Goal: Task Accomplishment & Management: Use online tool/utility

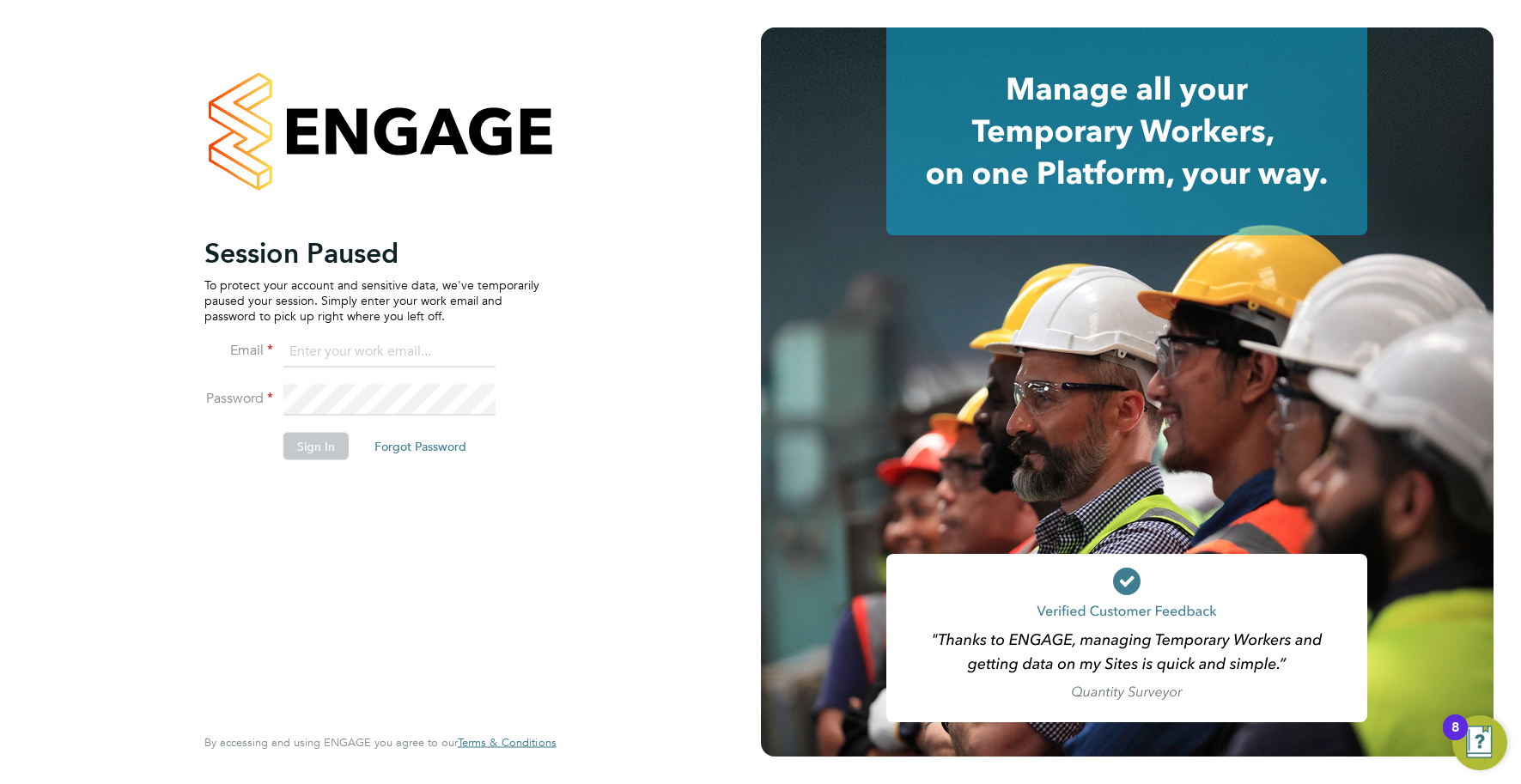
click at [372, 343] on input at bounding box center [389, 352] width 212 height 31
click at [328, 347] on input at bounding box center [389, 352] width 212 height 31
type input "[EMAIL_ADDRESS][DOMAIN_NAME]"
click at [324, 444] on button "Sign In" at bounding box center [315, 445] width 65 height 27
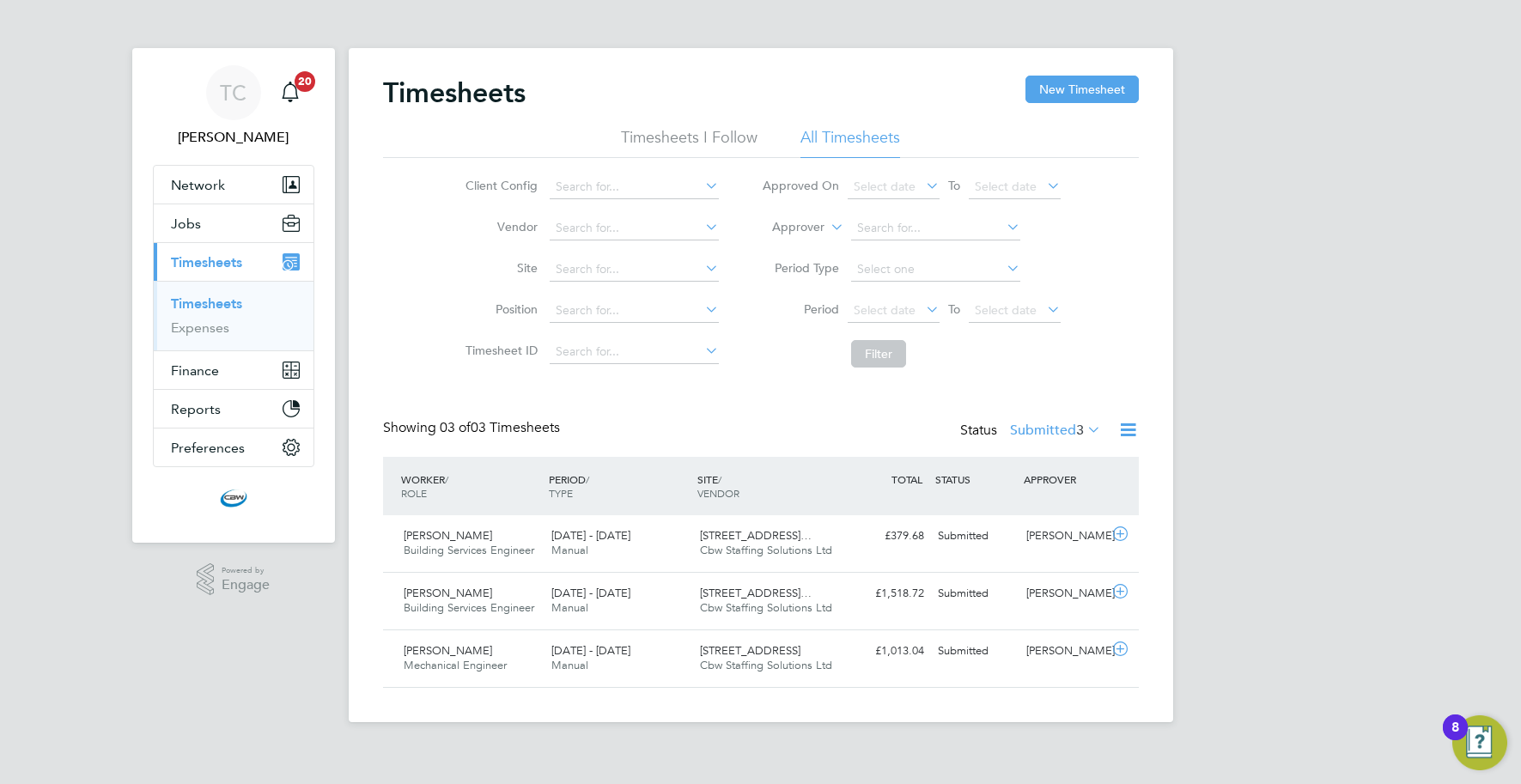
click at [1120, 426] on icon at bounding box center [1128, 430] width 22 height 22
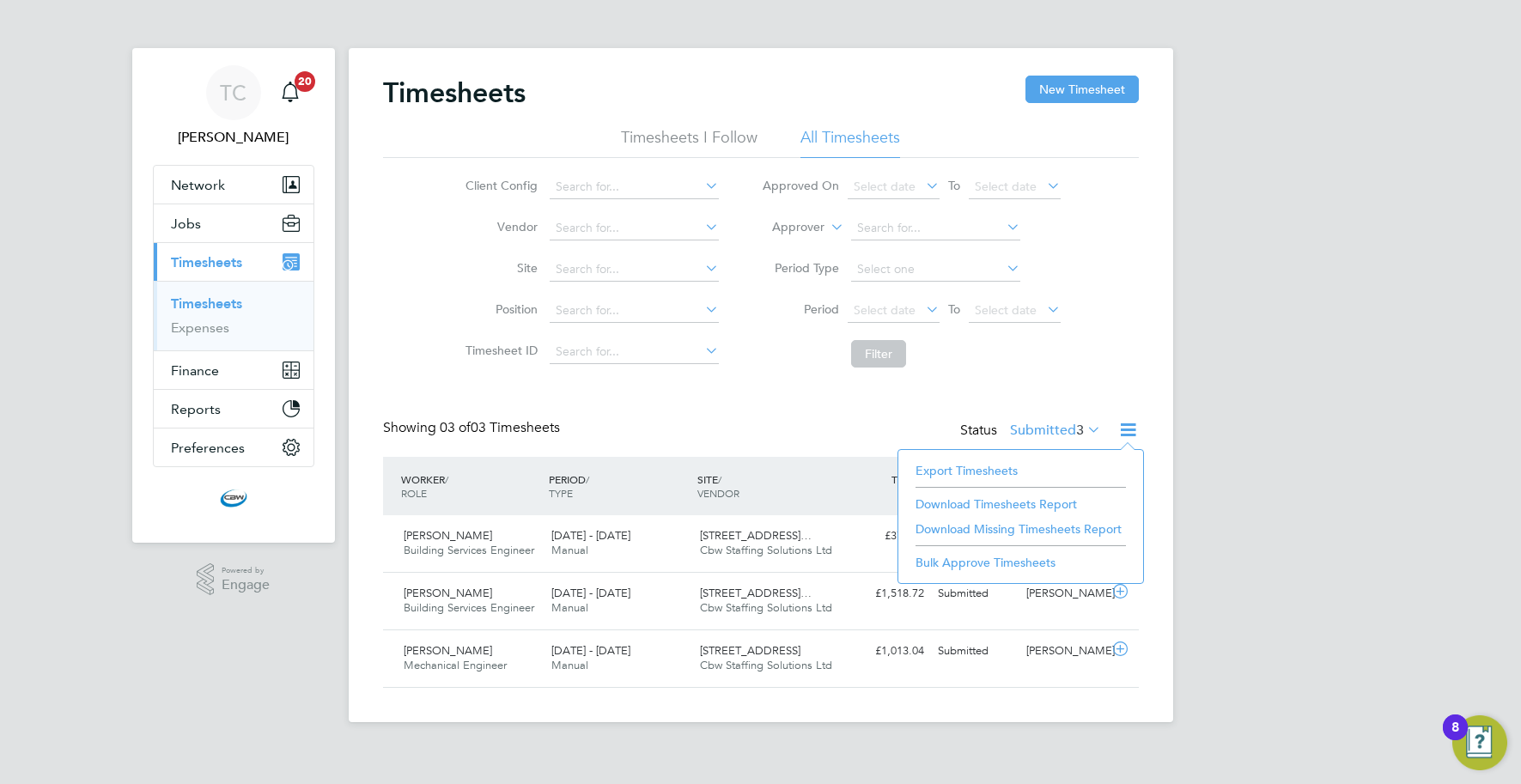
click at [989, 469] on li "Export Timesheets" at bounding box center [1020, 470] width 227 height 24
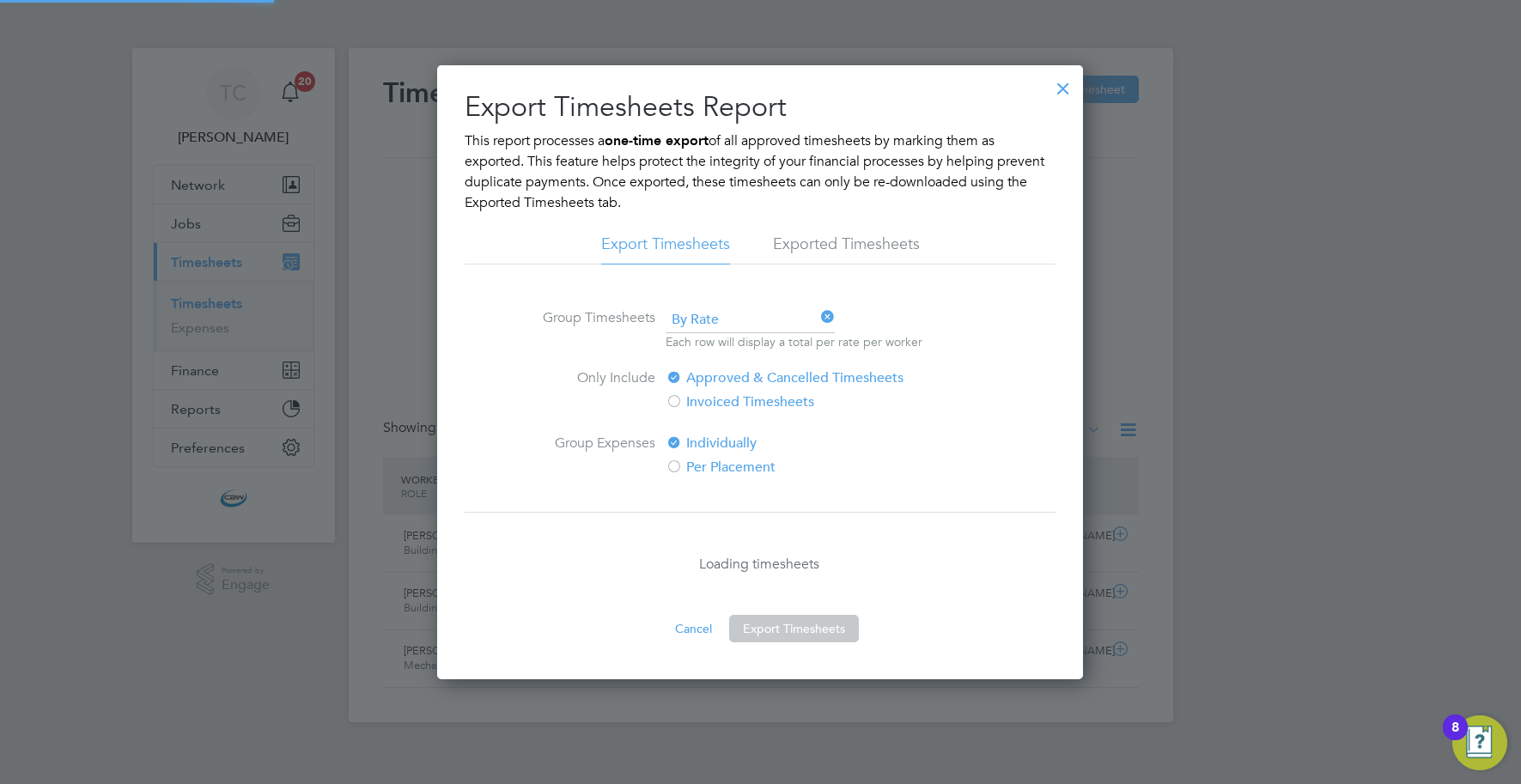
scroll to position [8, 8]
click at [1063, 84] on div at bounding box center [1064, 84] width 31 height 31
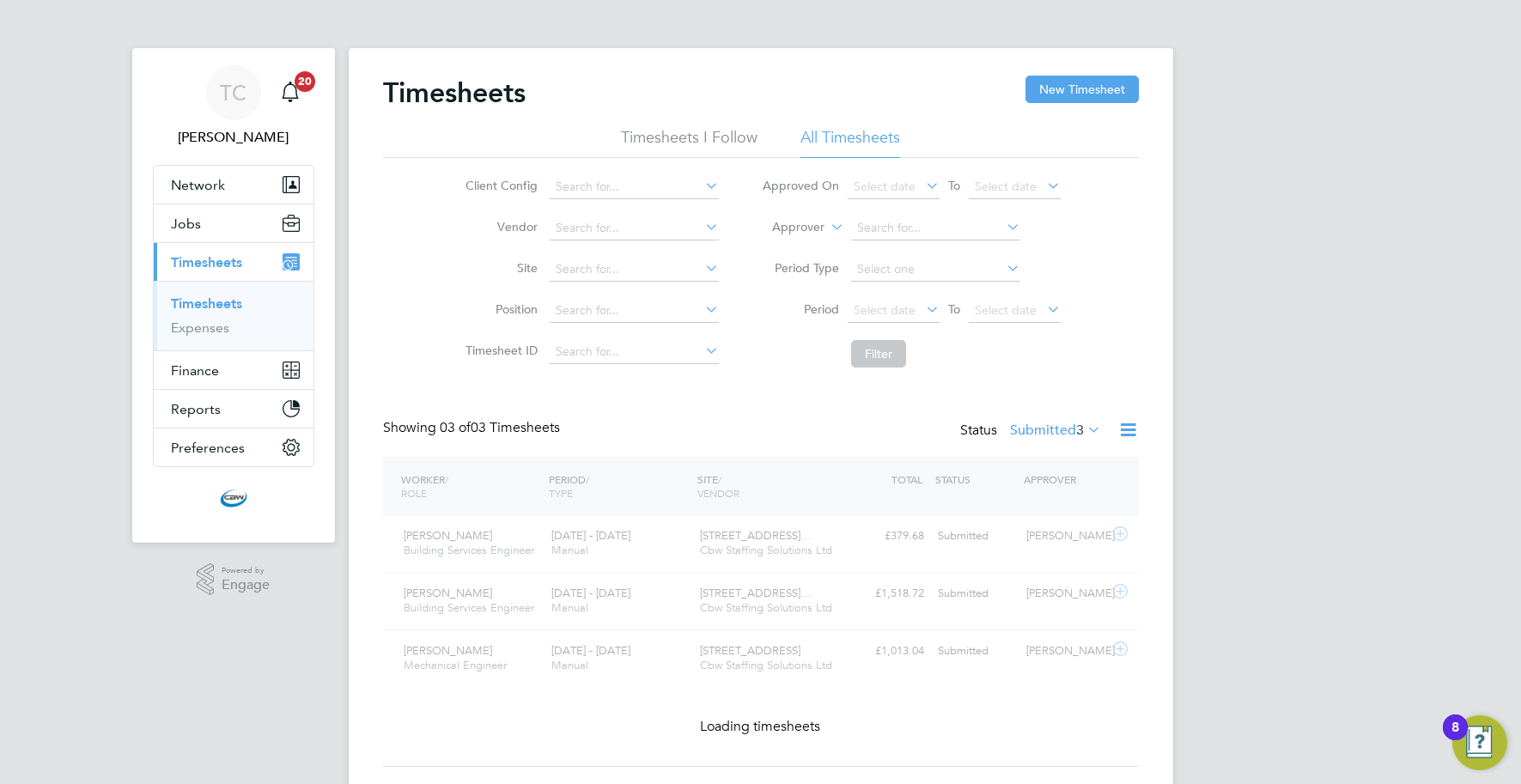
scroll to position [43, 149]
